Goal: Transaction & Acquisition: Purchase product/service

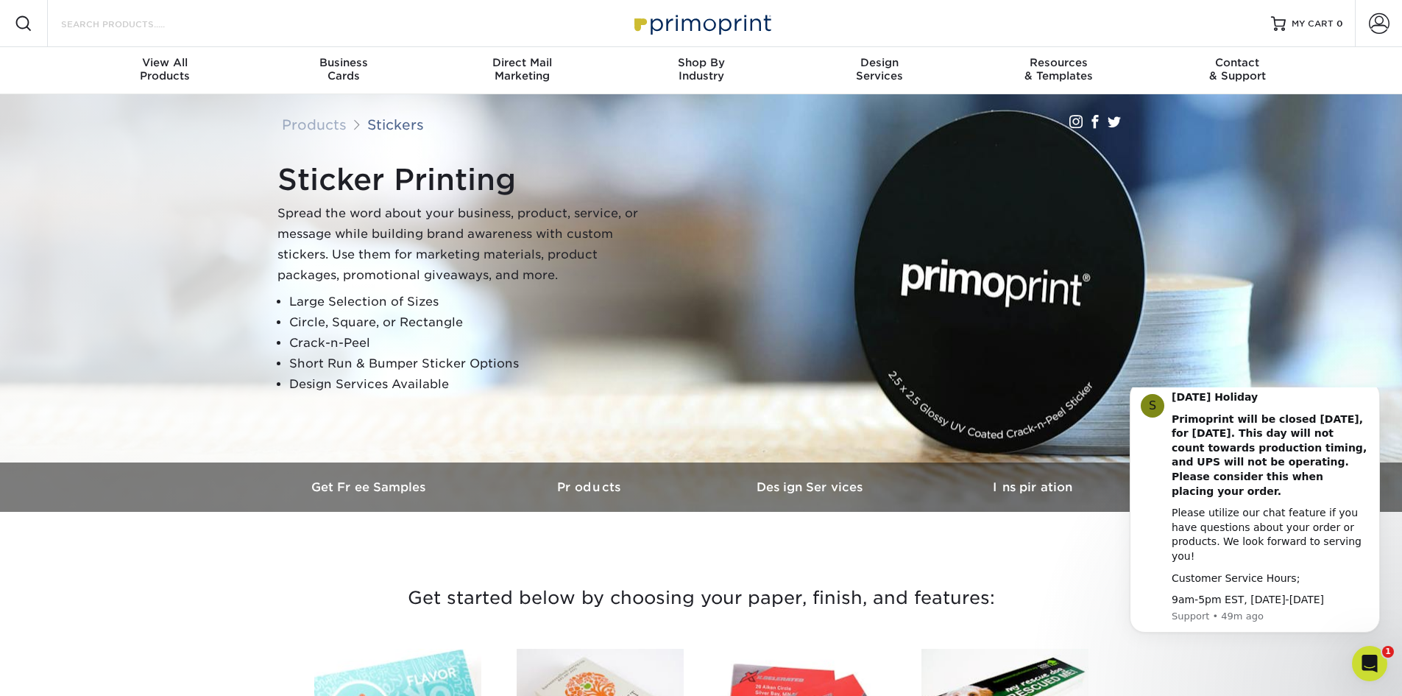
click at [160, 16] on input "Search Products" at bounding box center [132, 24] width 144 height 18
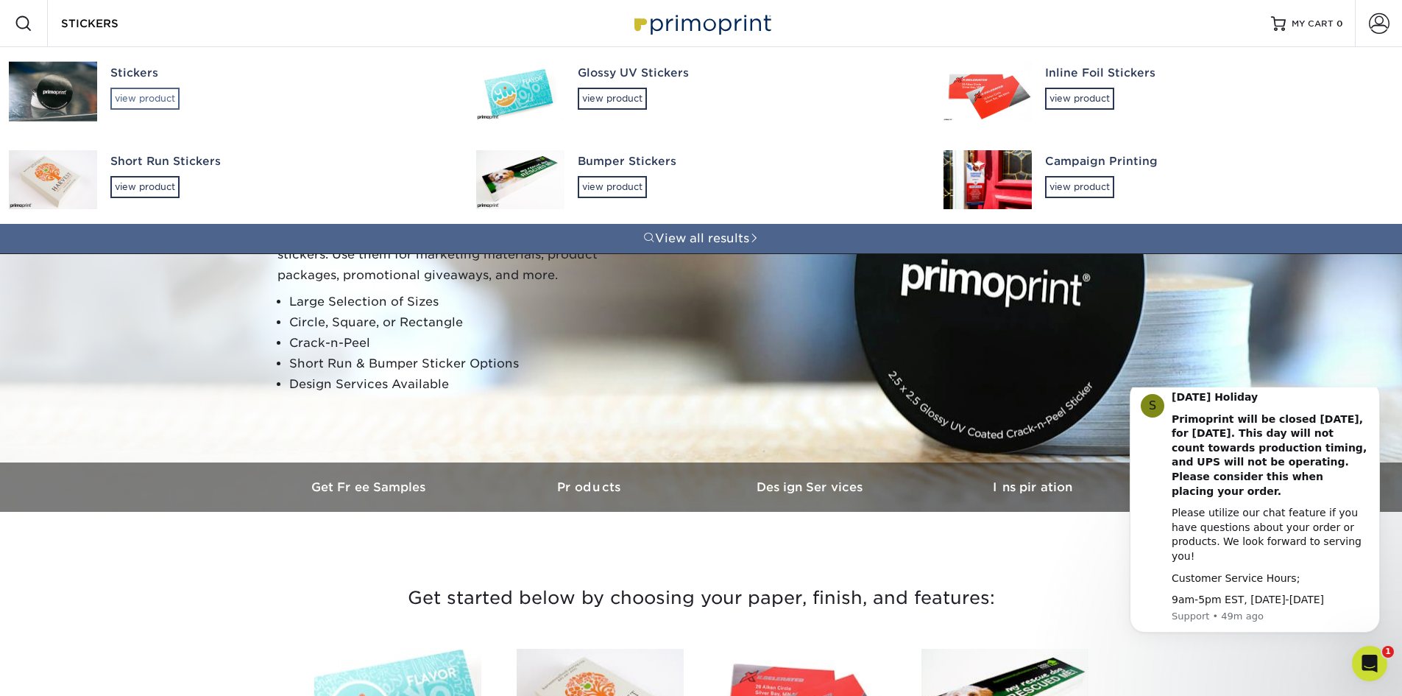
type input "STICKERS"
click at [152, 95] on div "view product" at bounding box center [144, 99] width 69 height 22
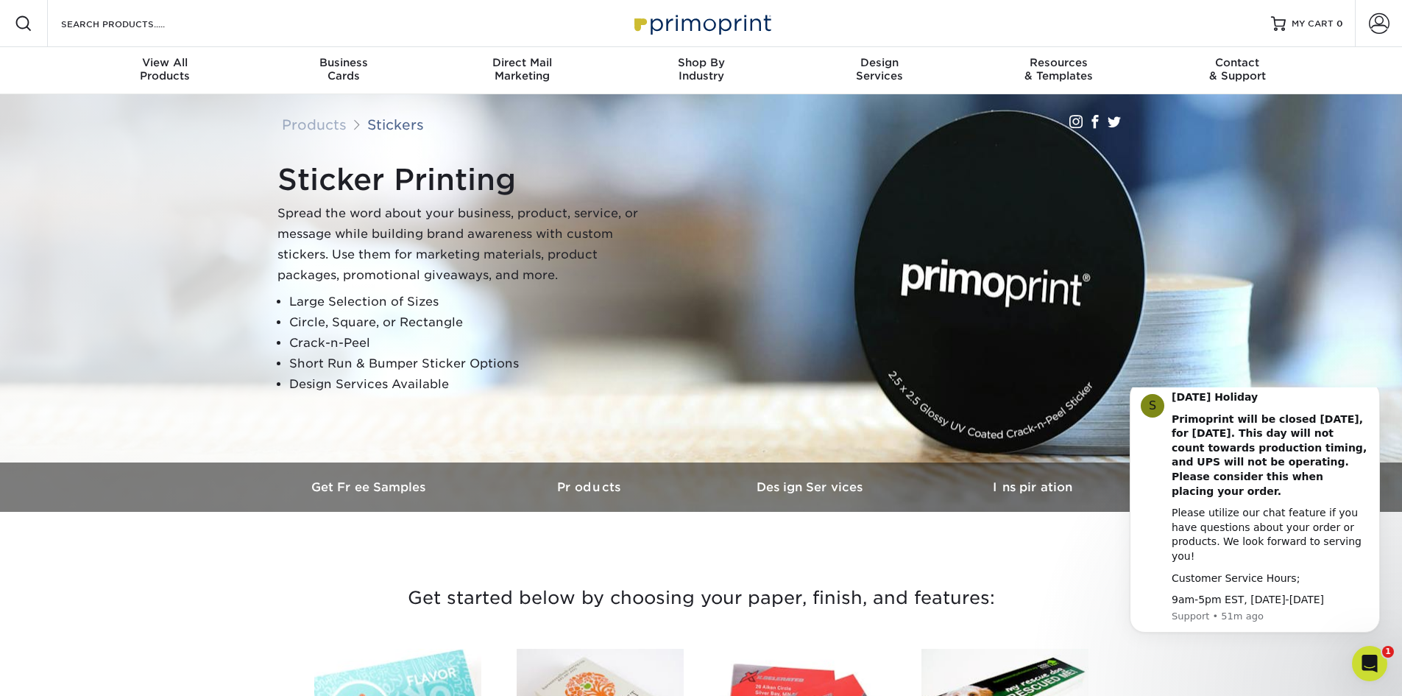
click at [1021, 224] on div "Sticker Printing Spread the word about your business, product, service, or mess…" at bounding box center [707, 278] width 883 height 244
click at [440, 286] on div "Sticker Printing Spread the word about your business, product, service, or mess…" at bounding box center [462, 278] width 368 height 233
click at [613, 483] on h3 "Products" at bounding box center [591, 487] width 221 height 14
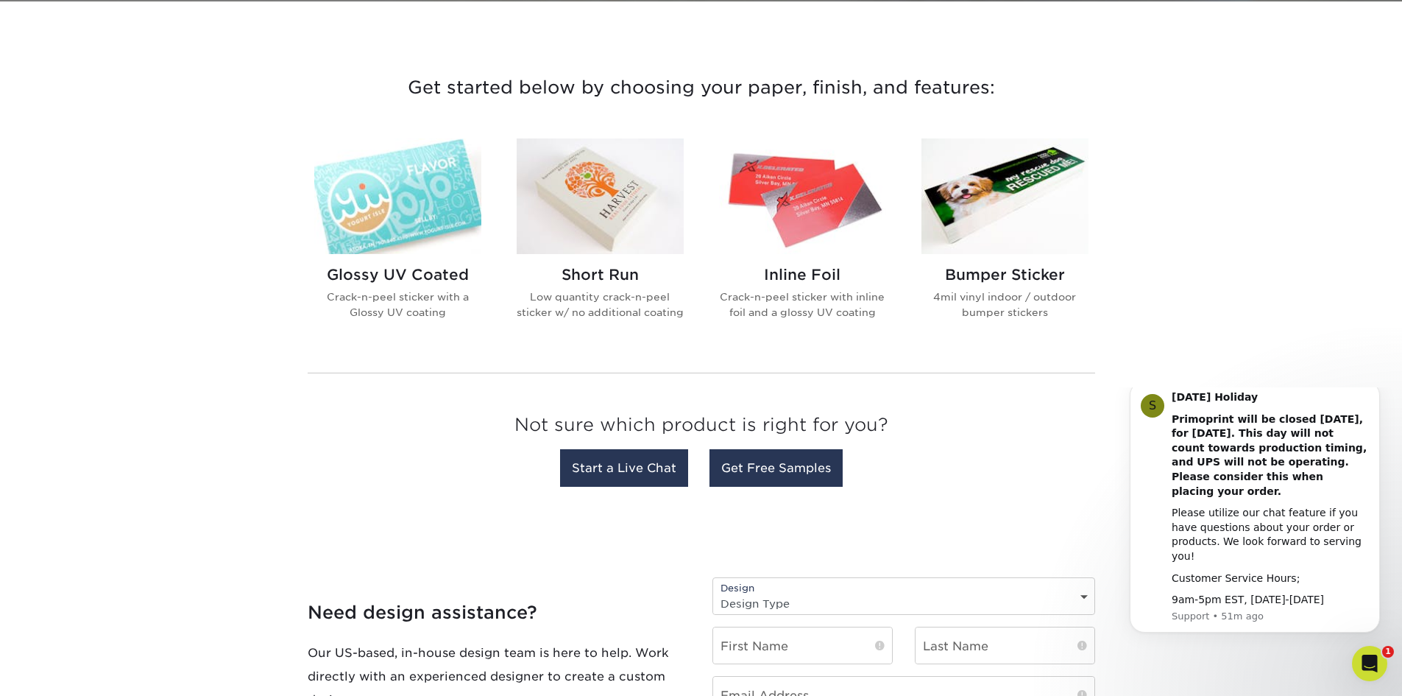
scroll to position [512, 0]
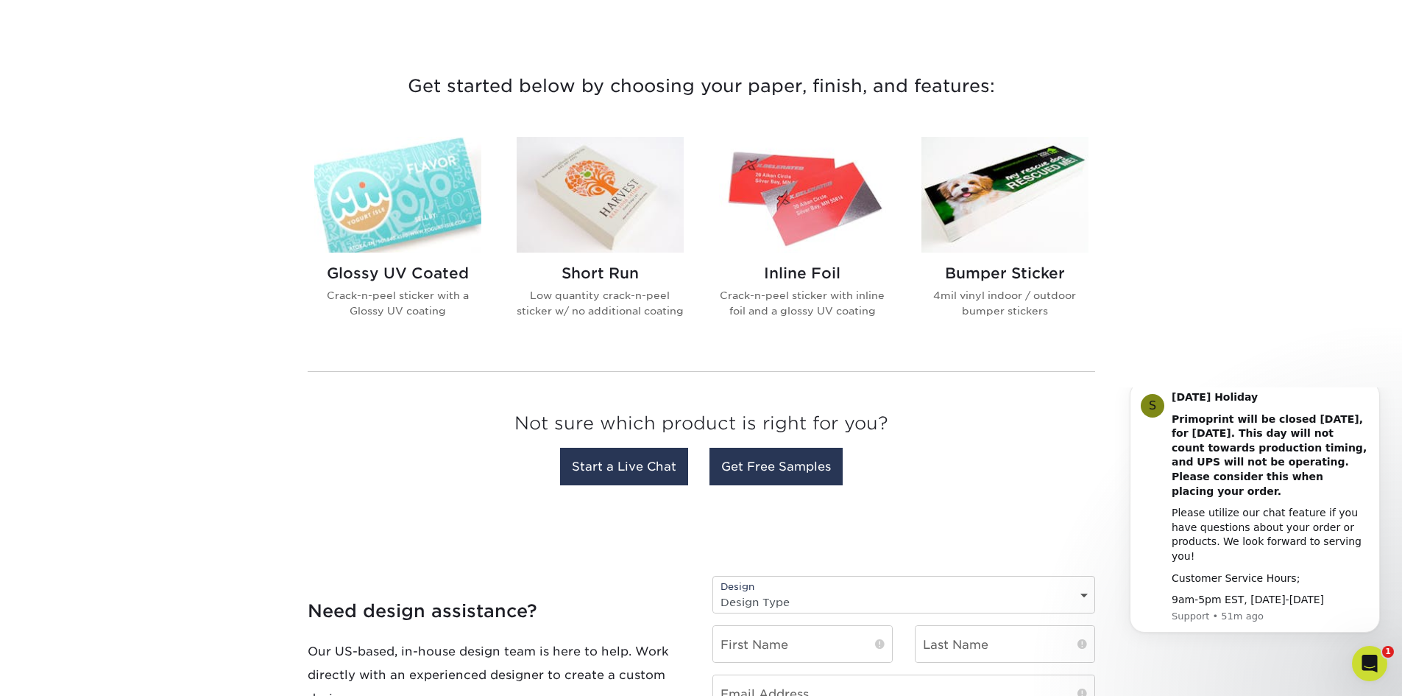
click at [626, 220] on img at bounding box center [600, 195] width 167 height 116
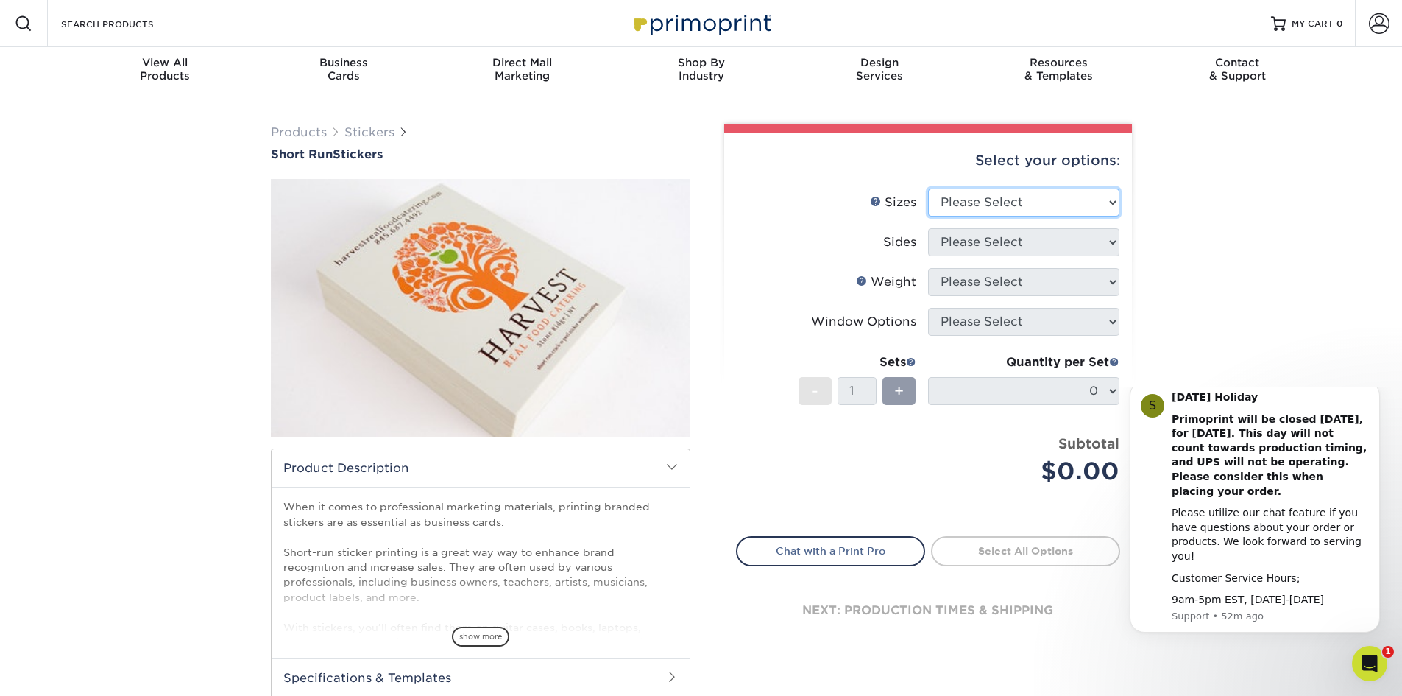
click at [1068, 205] on select "Please Select 1.5" x 3.5" 1.75" x 3.5" 2" x 2" 2" x 3" 2" x 3.5" 2" x 4" 2" x 8…" at bounding box center [1023, 202] width 191 height 28
click at [928, 188] on select "Please Select 1.5" x 3.5" 1.75" x 3.5" 2" x 2" 2" x 3" 2" x 3.5" 2" x 4" 2" x 8…" at bounding box center [1023, 202] width 191 height 28
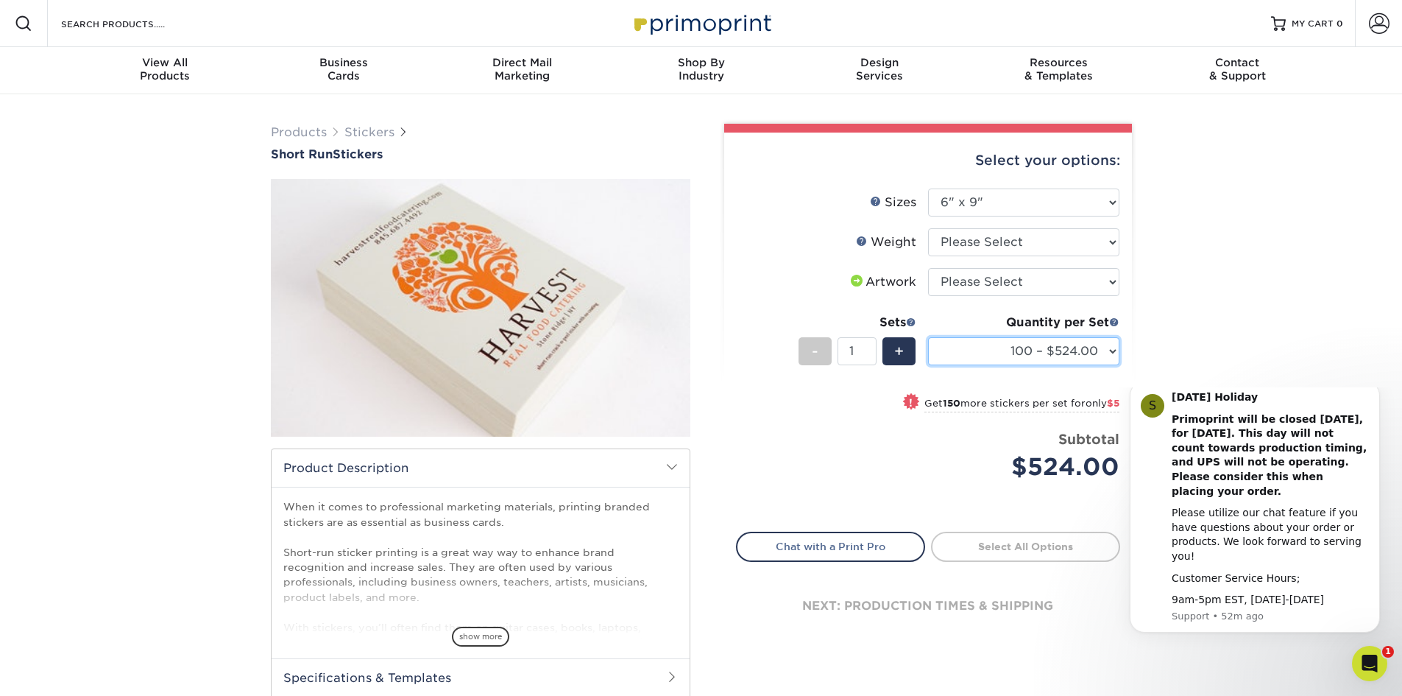
click at [1049, 350] on select "100 – $524.00 250 – $529.00 500 – $533.00" at bounding box center [1023, 351] width 191 height 28
click at [1243, 279] on div "Products Stickers Short Run Stickers / ." at bounding box center [701, 463] width 1402 height 739
click at [1075, 202] on select "Please Select 1.5" x 3.5" 1.75" x 3.5" 2" x 2" 2" x 3" 2" x 3.5" 2" x 4" 2" x 8…" at bounding box center [1023, 202] width 191 height 28
select select "5.50x8.50"
click at [928, 188] on select "Please Select 1.5" x 3.5" 1.75" x 3.5" 2" x 2" 2" x 3" 2" x 3.5" 2" x 4" 2" x 8…" at bounding box center [1023, 202] width 191 height 28
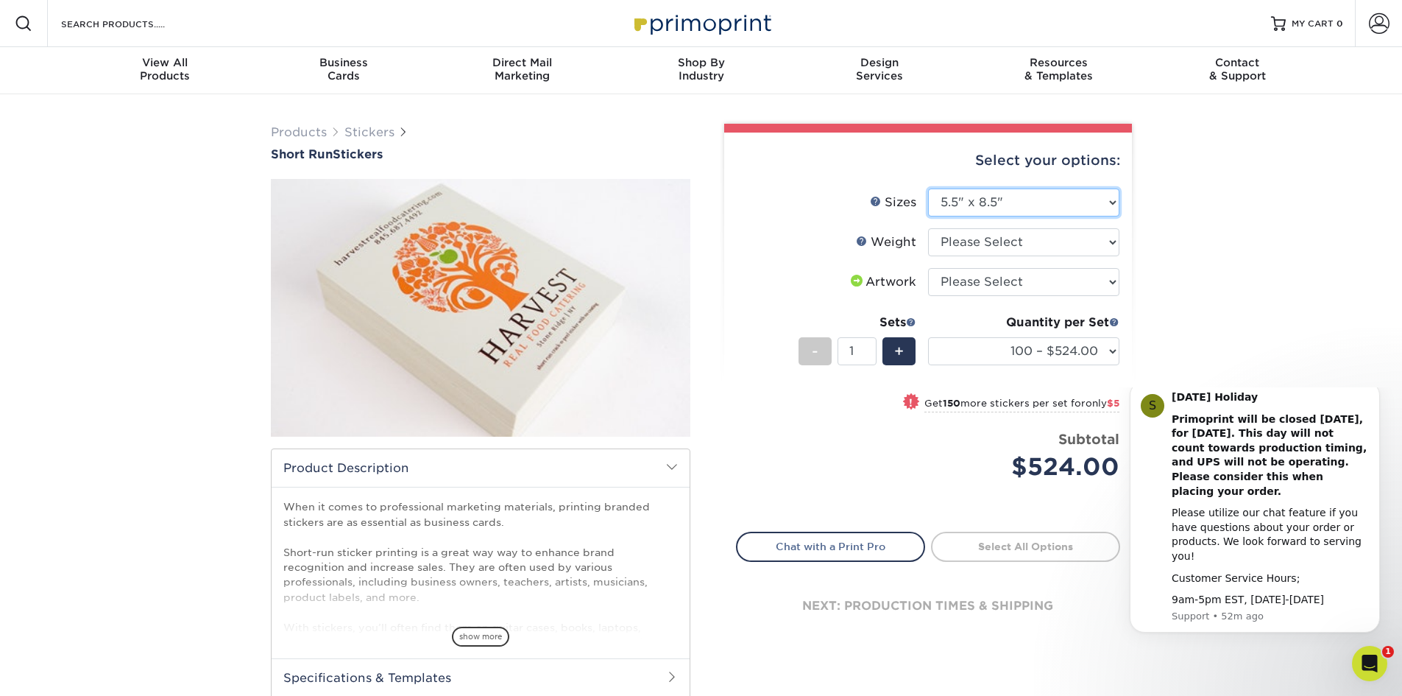
select select "-1"
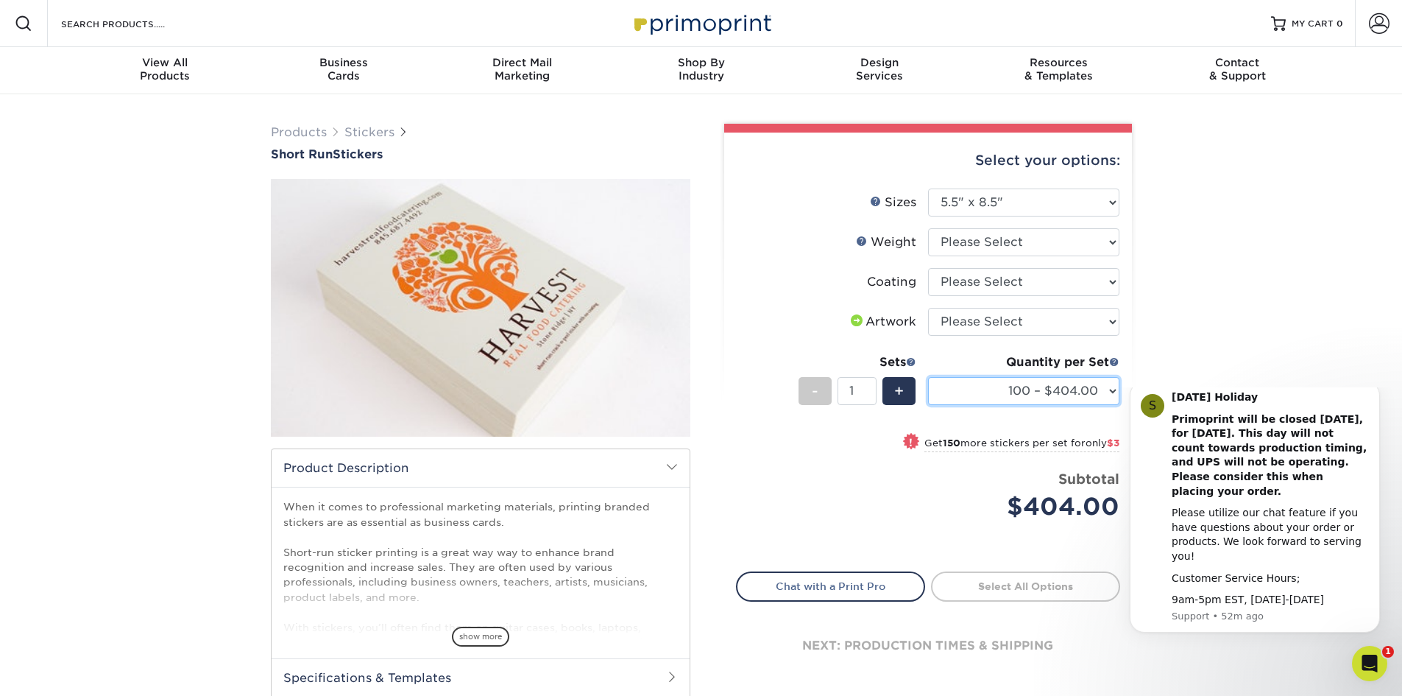
click at [1098, 377] on select "100 – $404.00 250 – $407.00 500 – $410.00" at bounding box center [1023, 391] width 191 height 28
click at [1259, 333] on div "Products Stickers Short Run Stickers / ." at bounding box center [701, 463] width 1402 height 739
click at [1060, 386] on select "100 – $404.00 250 – $407.00 500 – $410.00" at bounding box center [1023, 391] width 191 height 28
drag, startPoint x: 1195, startPoint y: 248, endPoint x: 741, endPoint y: 236, distance: 454.3
click at [1195, 247] on div "Products Stickers Short Run Stickers / ." at bounding box center [701, 463] width 1402 height 739
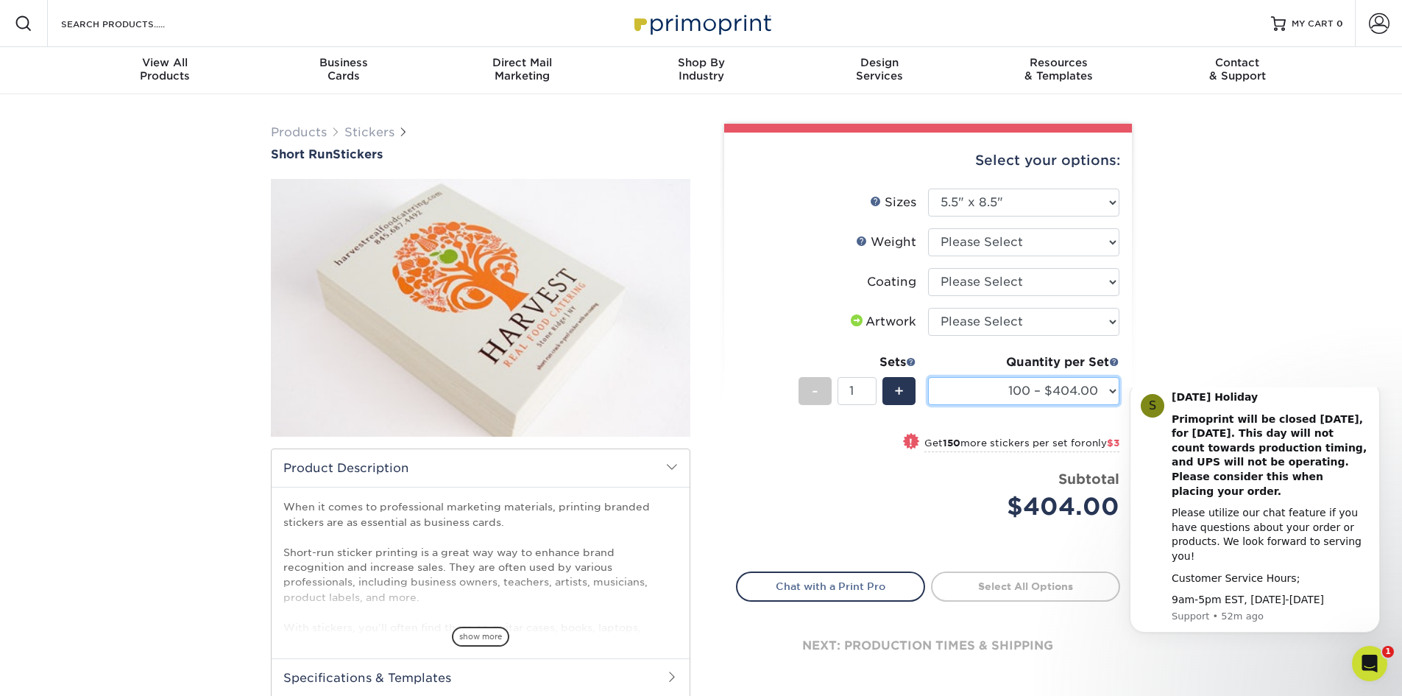
click at [1031, 389] on select "100 – $404.00 250 – $407.00 500 – $410.00" at bounding box center [1023, 391] width 191 height 28
drag, startPoint x: 1179, startPoint y: 259, endPoint x: 1011, endPoint y: 161, distance: 194.3
click at [1179, 259] on div "Products Stickers Short Run Stickers / ." at bounding box center [701, 463] width 1402 height 739
